Goal: Transaction & Acquisition: Subscribe to service/newsletter

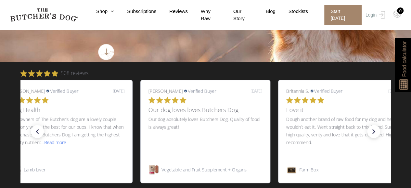
scroll to position [152, 0]
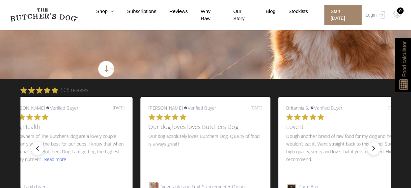
click at [106, 19] on nav "0 Shop Combo Boxes Treats" at bounding box center [205, 15] width 411 height 30
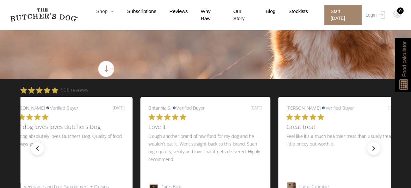
click at [108, 13] on link "Shop" at bounding box center [98, 11] width 31 height 7
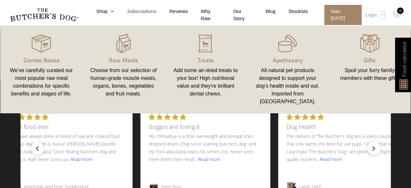
click at [151, 13] on link "Subscriptions" at bounding box center [135, 11] width 42 height 7
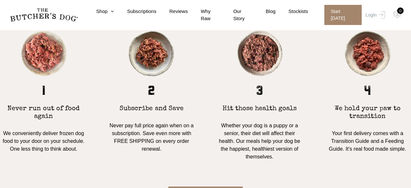
scroll to position [540, 0]
click at [218, 17] on link "Why Raw" at bounding box center [204, 15] width 32 height 15
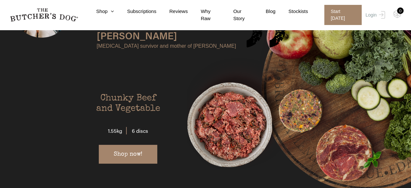
scroll to position [1167, 0]
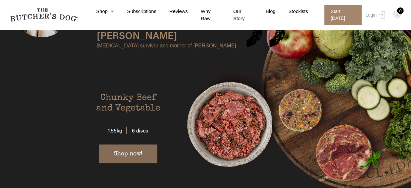
drag, startPoint x: 136, startPoint y: 127, endPoint x: 130, endPoint y: 128, distance: 6.5
click at [130, 145] on link "Shop now!" at bounding box center [128, 154] width 58 height 19
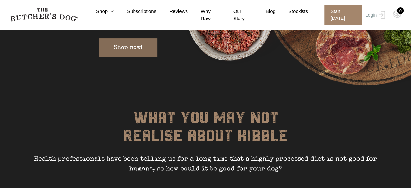
scroll to position [1274, 0]
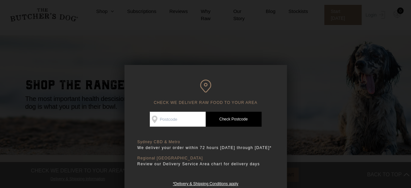
scroll to position [8, 0]
click at [134, 131] on div "CHECK WE DELIVER RAW FOOD TO YOUR AREA Good news! We deliver to your area Check…" at bounding box center [205, 133] width 162 height 137
click at [167, 125] on input "Check Availability At" at bounding box center [178, 119] width 56 height 15
type input "2042"
click at [250, 116] on link "Check Postcode" at bounding box center [234, 119] width 56 height 15
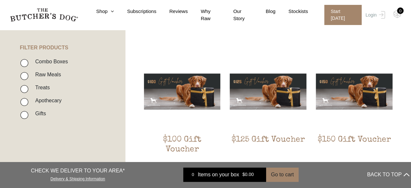
scroll to position [145, 0]
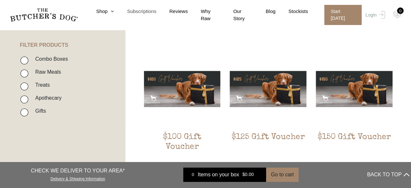
click at [153, 15] on link "Subscriptions" at bounding box center [135, 11] width 42 height 7
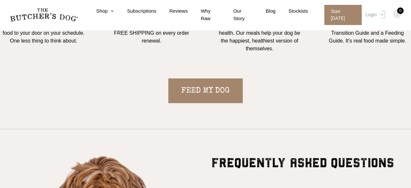
scroll to position [666, 0]
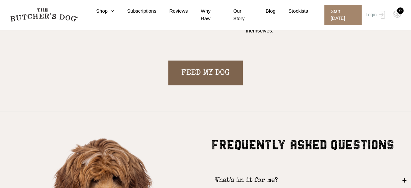
click at [195, 79] on link "FEED MY DOG" at bounding box center [205, 73] width 74 height 25
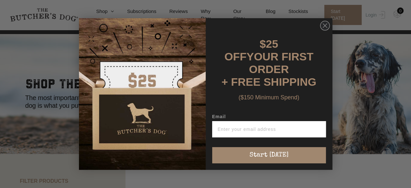
scroll to position [9, 0]
click at [219, 121] on input "Email" at bounding box center [269, 129] width 114 height 16
